Goal: Task Accomplishment & Management: Manage account settings

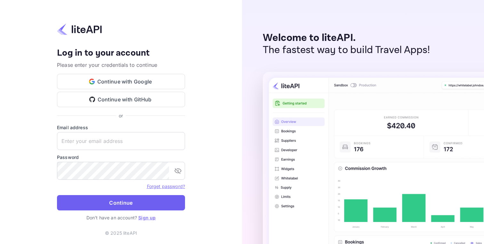
type input "[EMAIL_ADDRESS][DOMAIN_NAME]"
click at [131, 204] on button "Continue" at bounding box center [121, 202] width 128 height 15
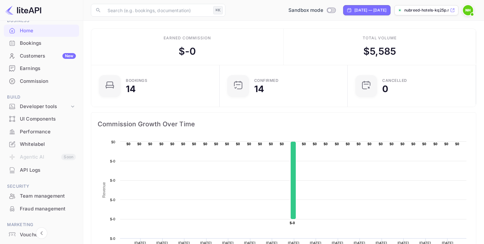
scroll to position [27, 0]
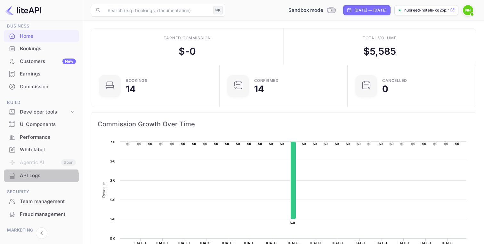
click at [33, 179] on div "API Logs" at bounding box center [48, 175] width 56 height 7
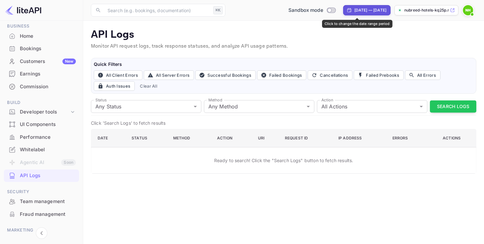
click at [354, 11] on div "[DATE] — [DATE]" at bounding box center [370, 10] width 32 height 6
select select "7"
select select "2025"
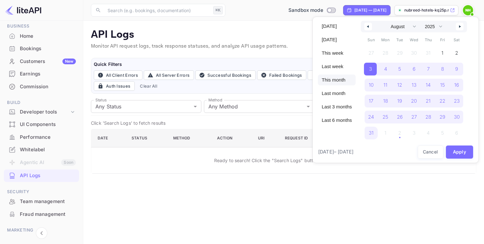
click at [331, 78] on span "This month" at bounding box center [337, 80] width 38 height 11
select select "8"
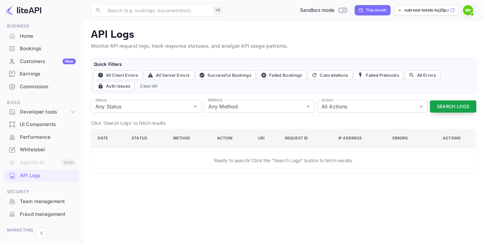
click at [451, 105] on button "Search Logs" at bounding box center [453, 106] width 46 height 12
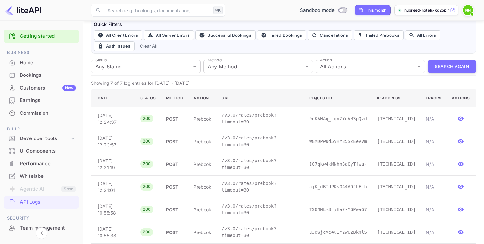
scroll to position [33, 0]
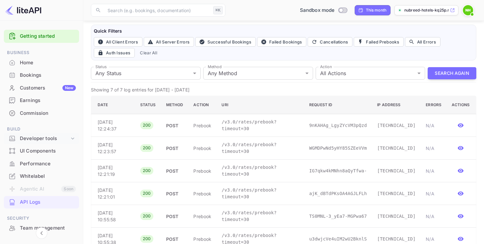
click at [63, 140] on div "Developer tools" at bounding box center [45, 138] width 50 height 7
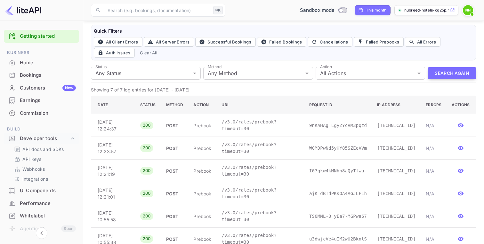
click at [65, 58] on div "Home" at bounding box center [41, 63] width 75 height 12
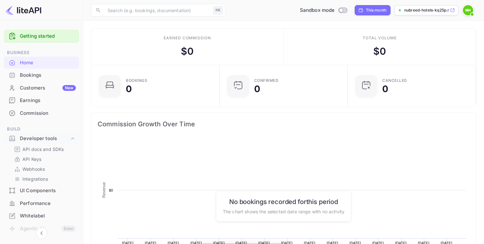
scroll to position [104, 124]
